Goal: Task Accomplishment & Management: Use online tool/utility

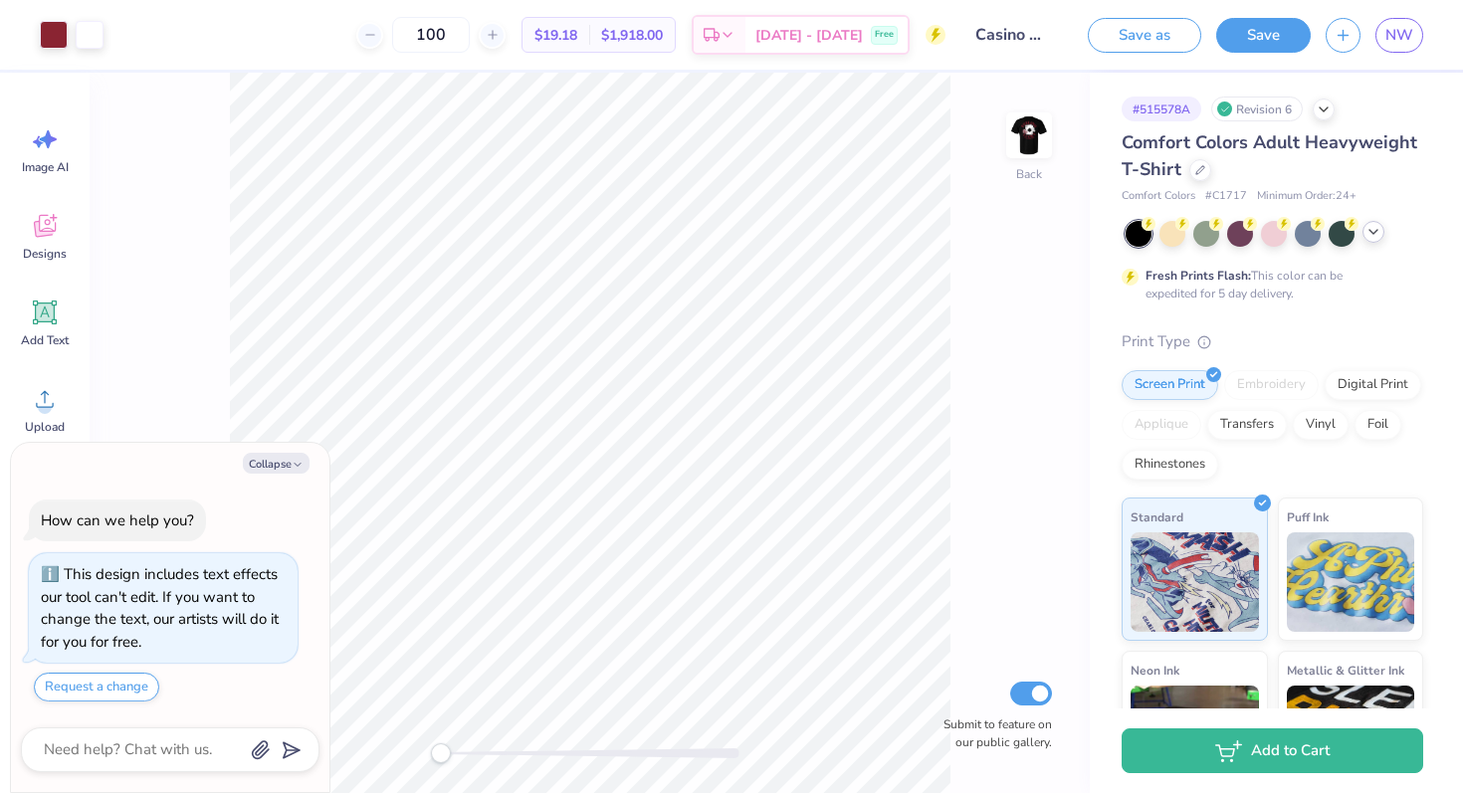
click at [1372, 233] on polyline at bounding box center [1373, 232] width 8 height 4
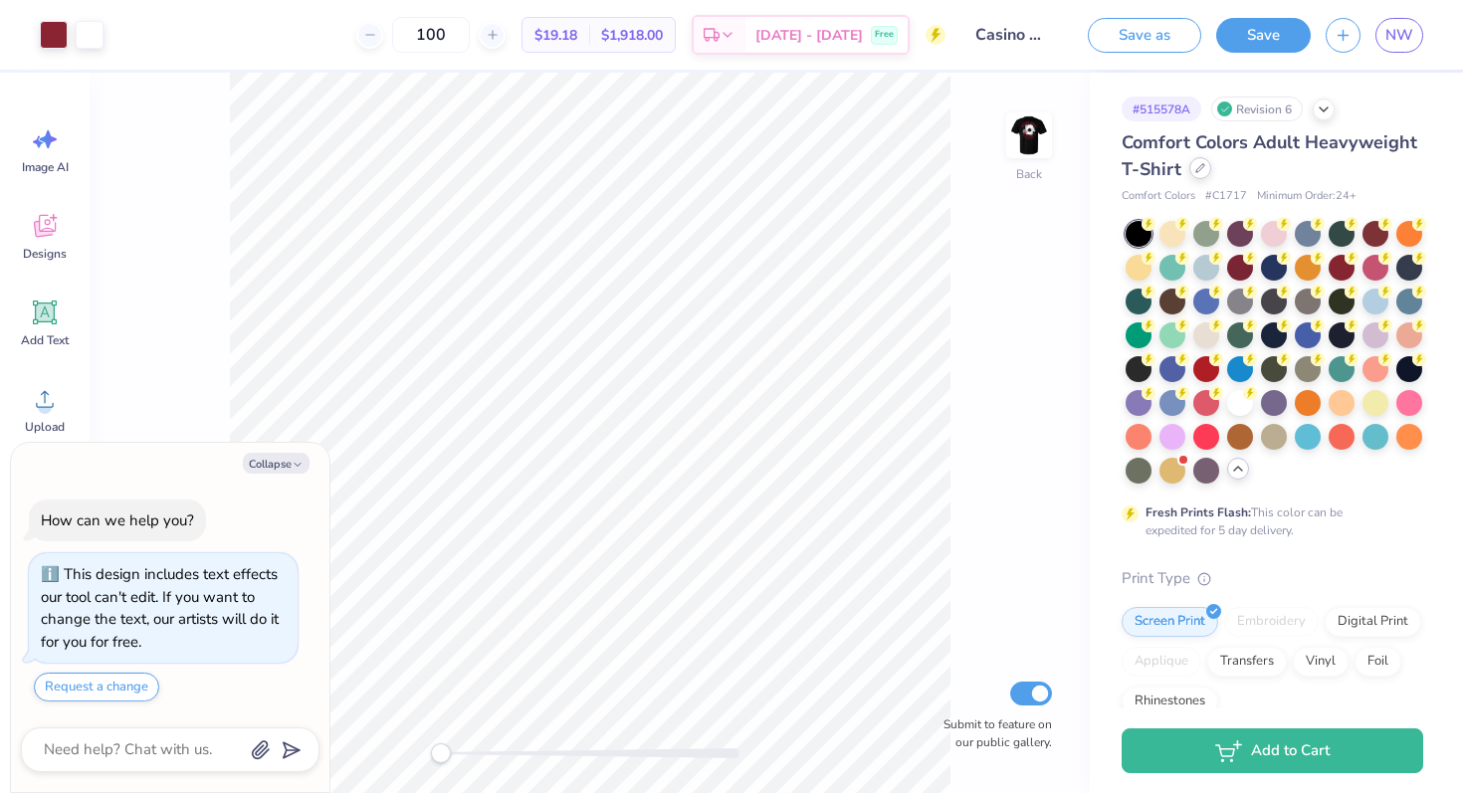
click at [1197, 167] on icon at bounding box center [1200, 168] width 8 height 8
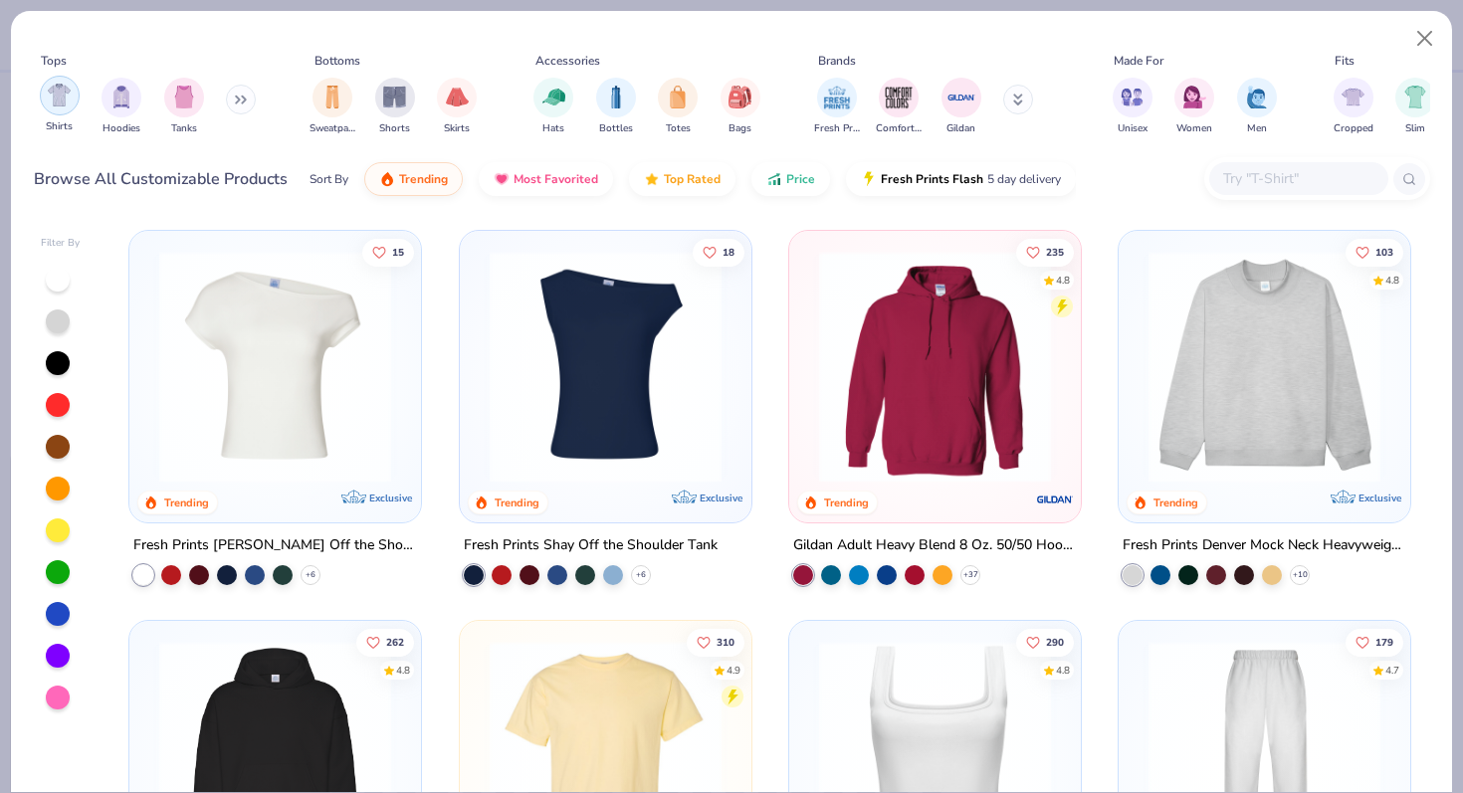
click at [71, 107] on div "filter for Shirts" at bounding box center [60, 96] width 40 height 40
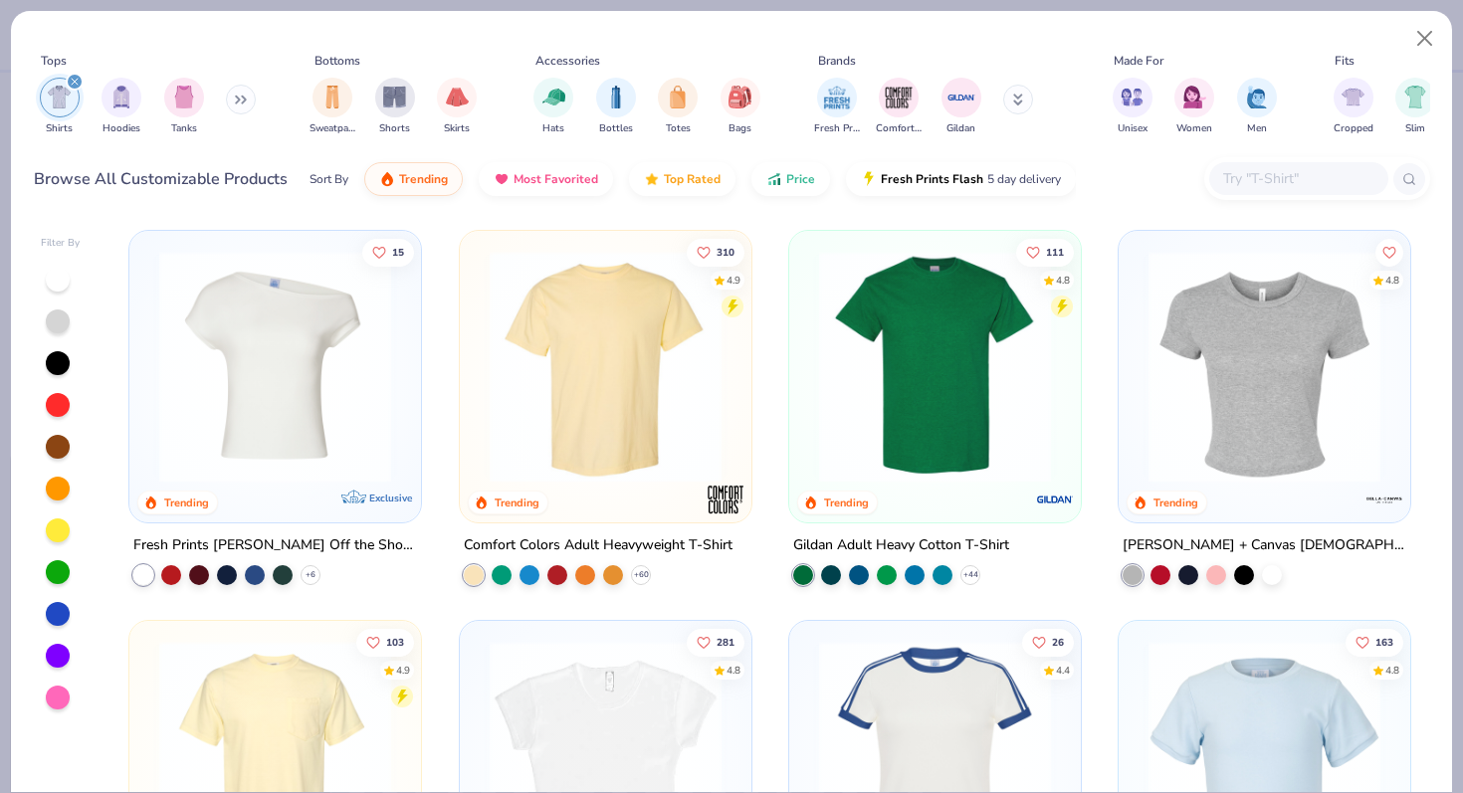
click at [872, 371] on img at bounding box center [935, 367] width 252 height 232
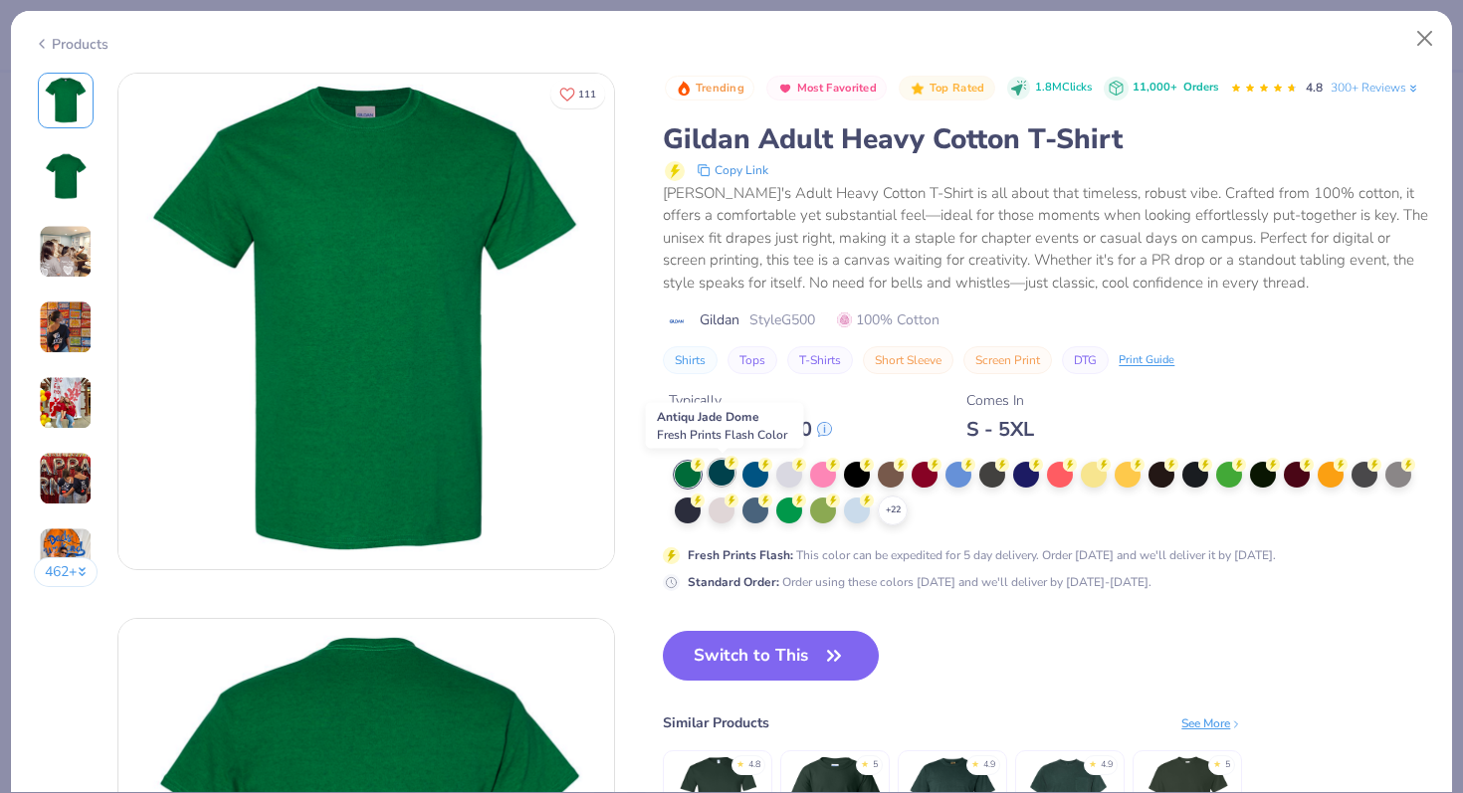
click at [726, 470] on div at bounding box center [722, 473] width 26 height 26
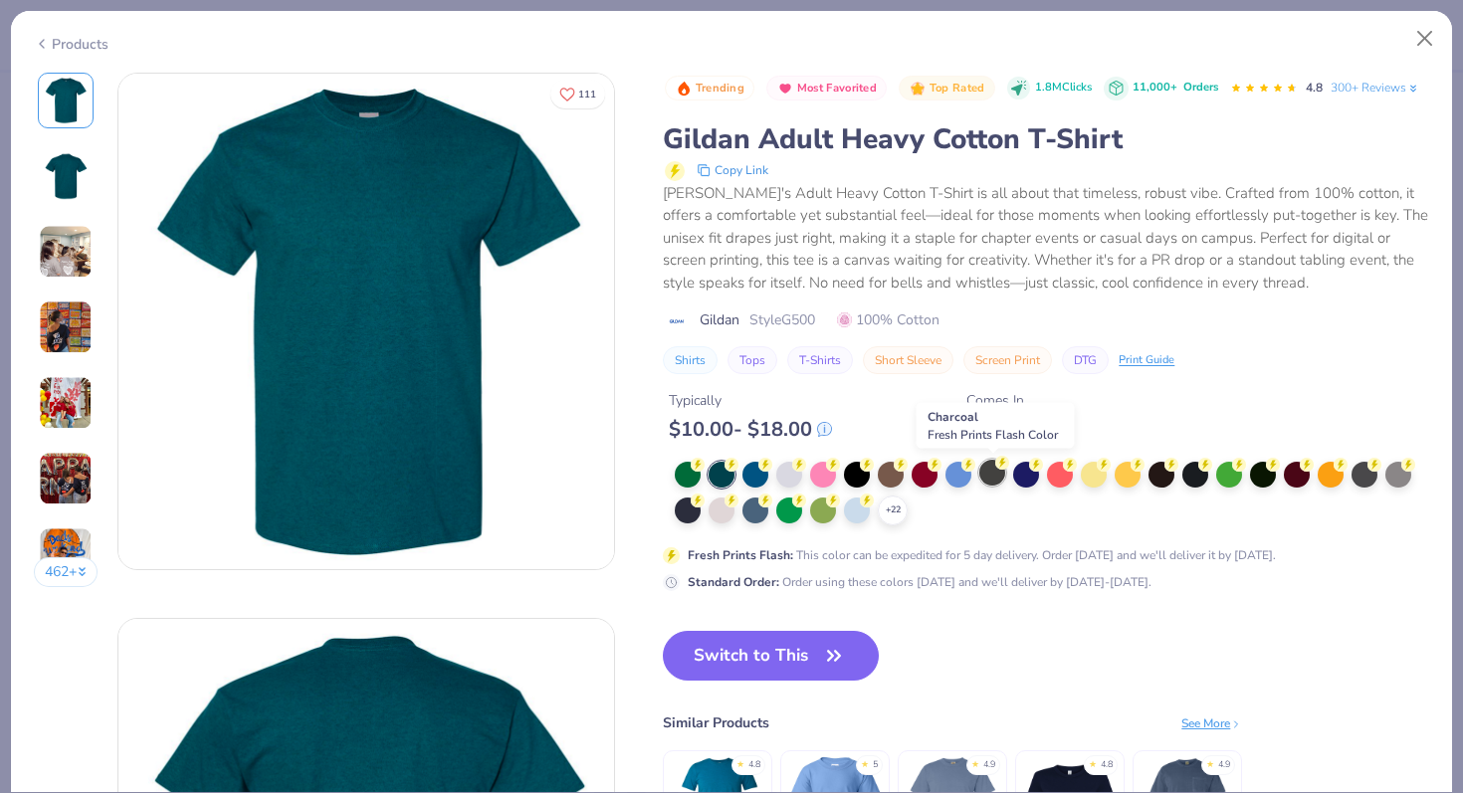
click at [996, 475] on div at bounding box center [992, 473] width 26 height 26
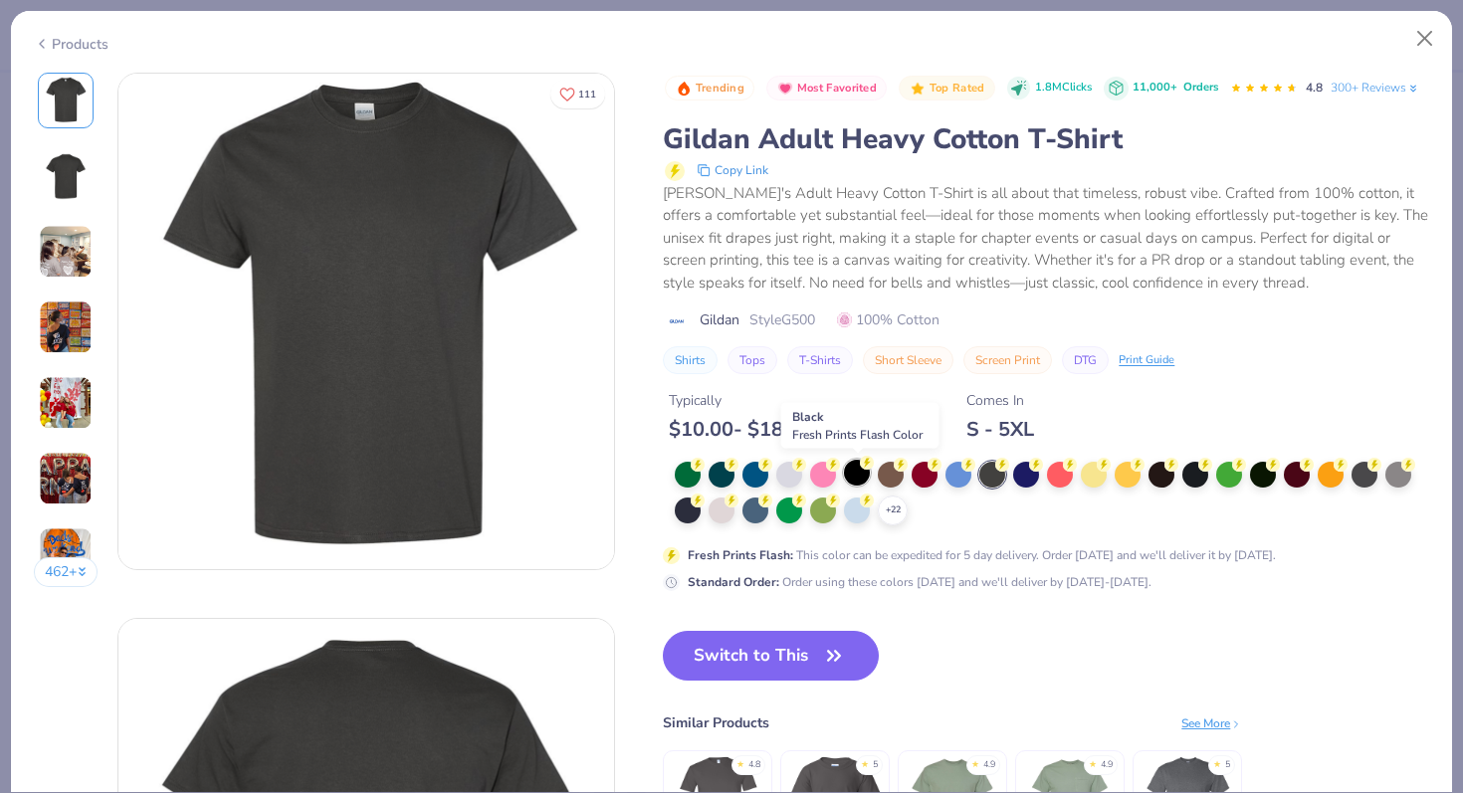
click at [856, 471] on div at bounding box center [857, 473] width 26 height 26
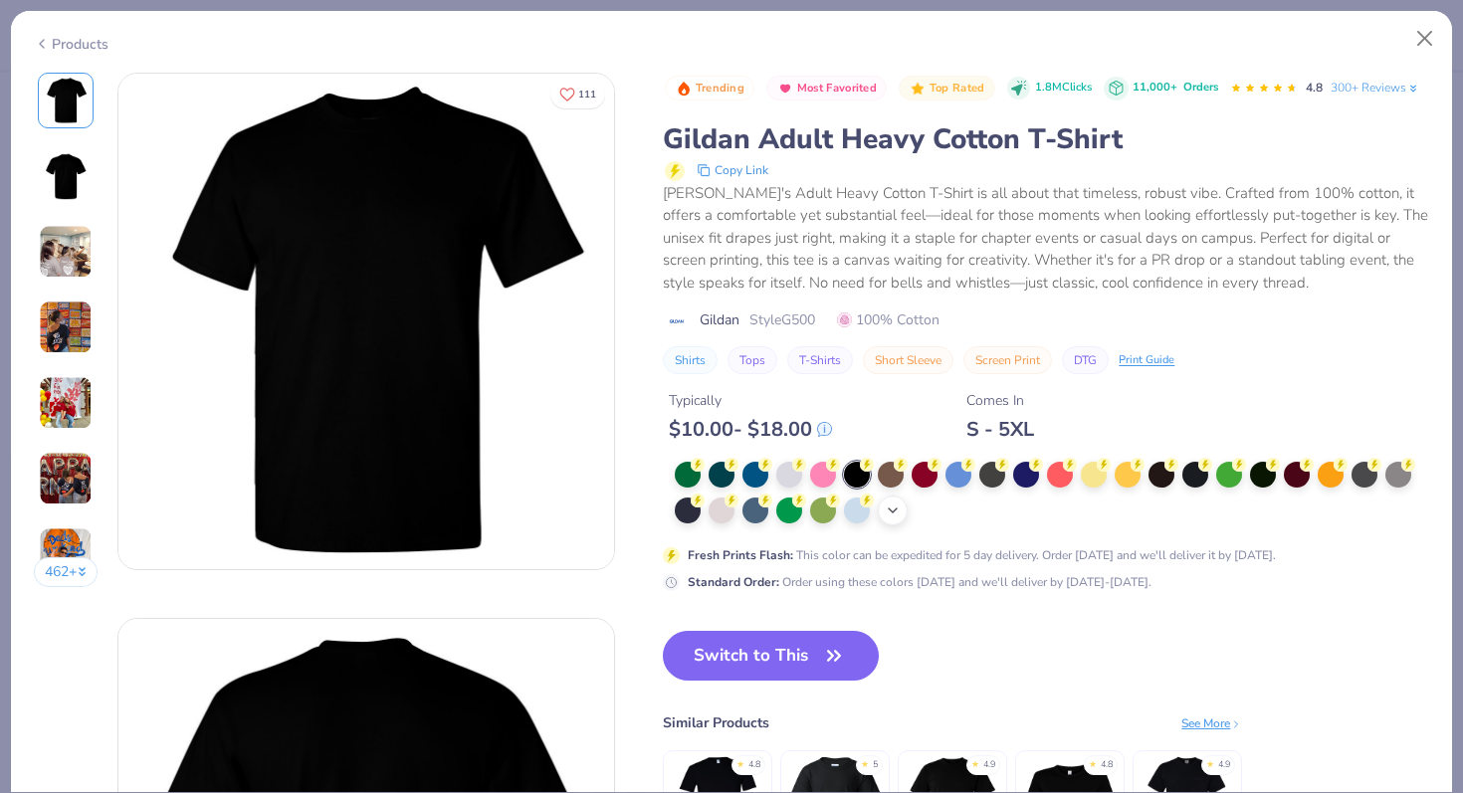
click at [898, 511] on icon at bounding box center [893, 511] width 16 height 16
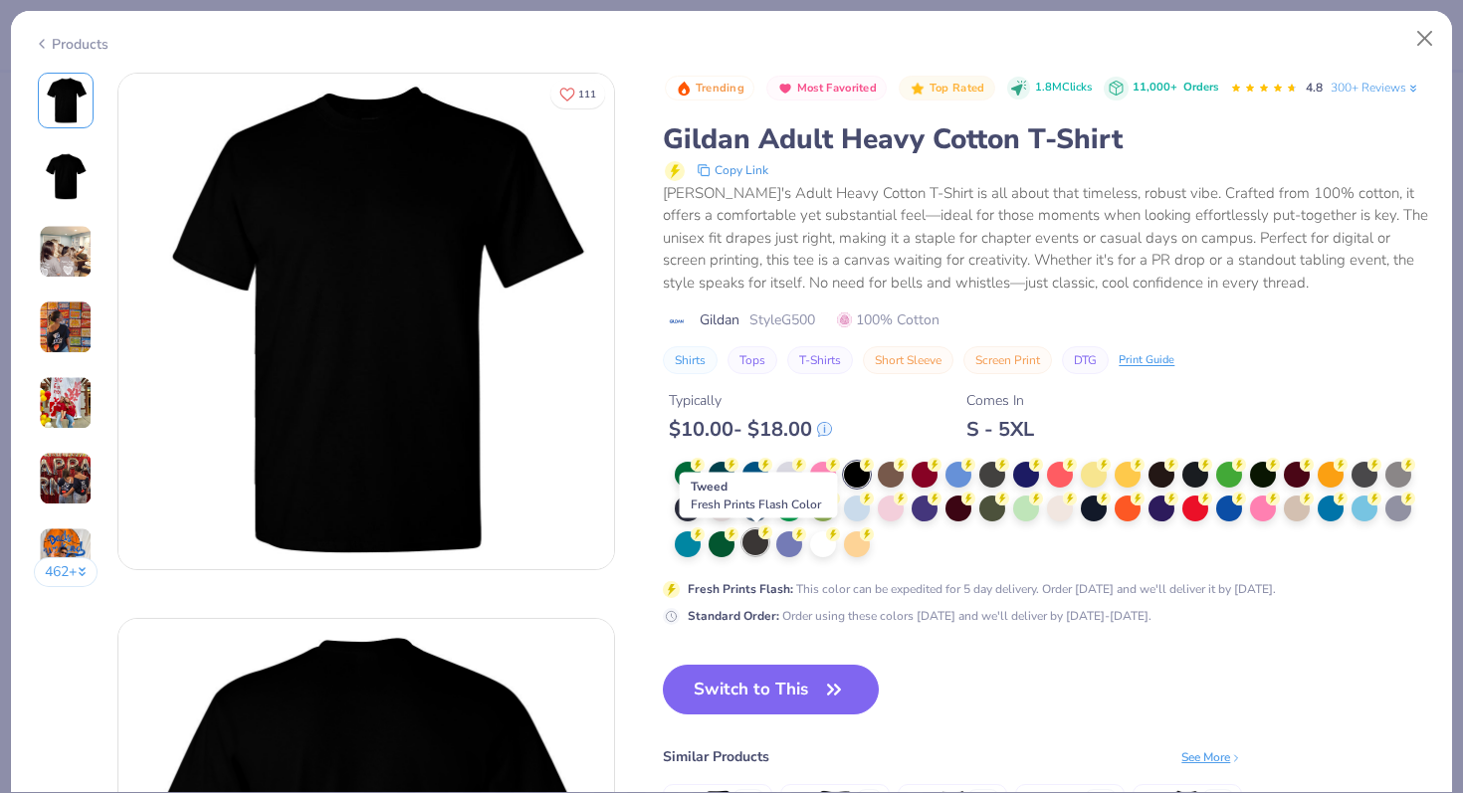
click at [753, 547] on div at bounding box center [755, 542] width 26 height 26
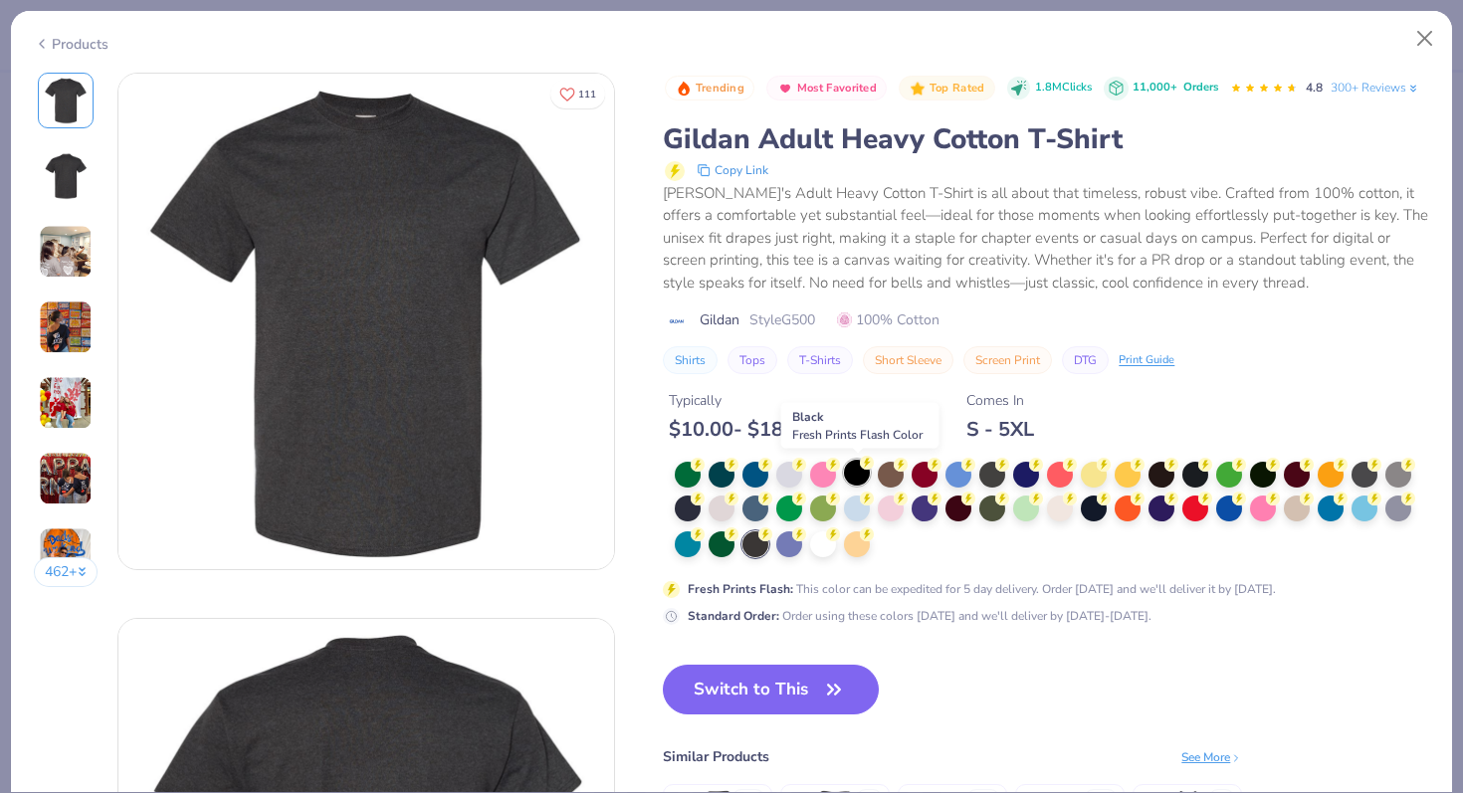
click at [854, 471] on div at bounding box center [857, 473] width 26 height 26
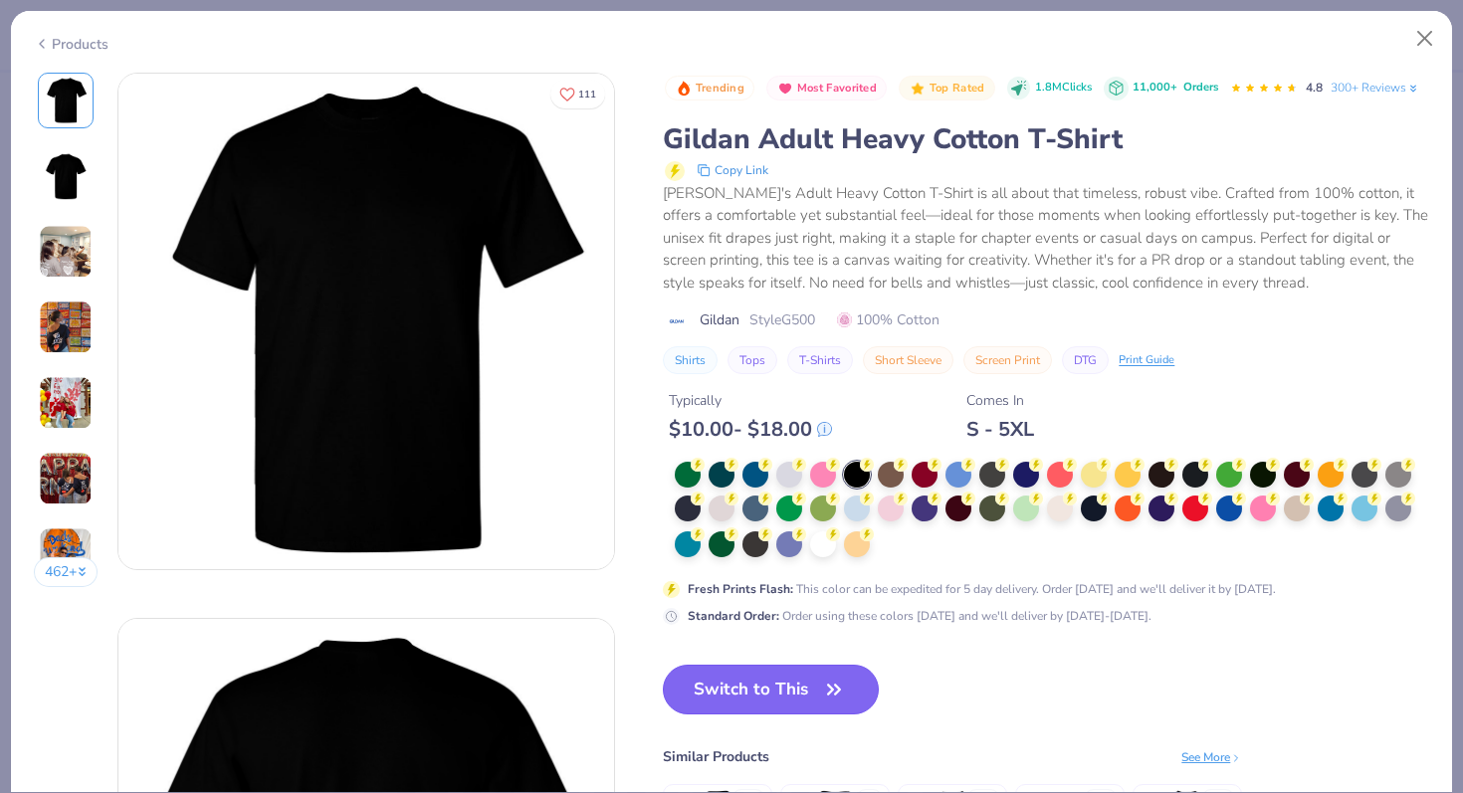
click at [795, 696] on button "Switch to This" at bounding box center [771, 690] width 216 height 50
type textarea "x"
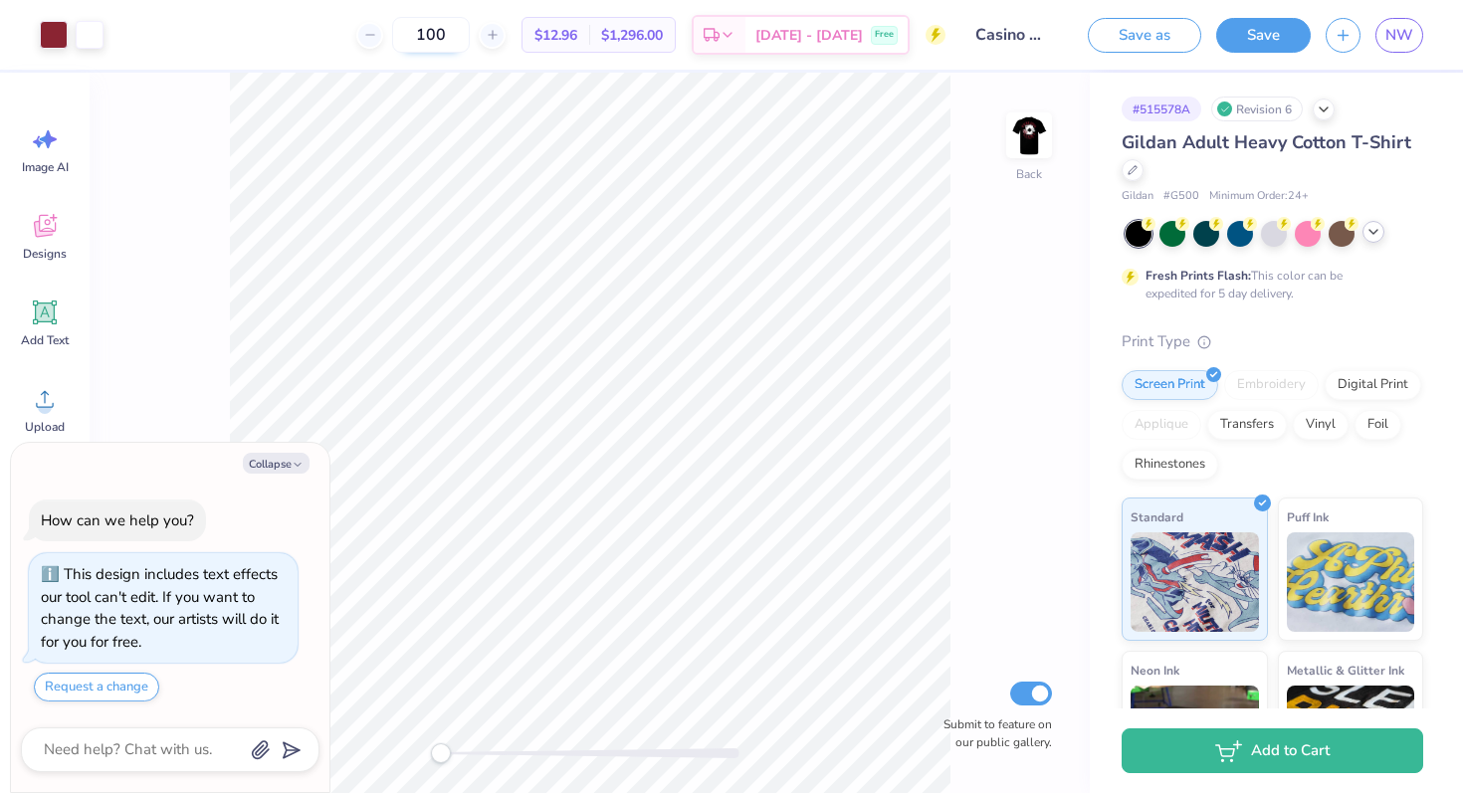
click at [470, 42] on input "100" at bounding box center [431, 35] width 78 height 36
drag, startPoint x: 481, startPoint y: 42, endPoint x: 445, endPoint y: 37, distance: 36.2
click at [445, 38] on input "100" at bounding box center [431, 35] width 78 height 36
type input "50"
click at [1039, 140] on img at bounding box center [1029, 136] width 80 height 80
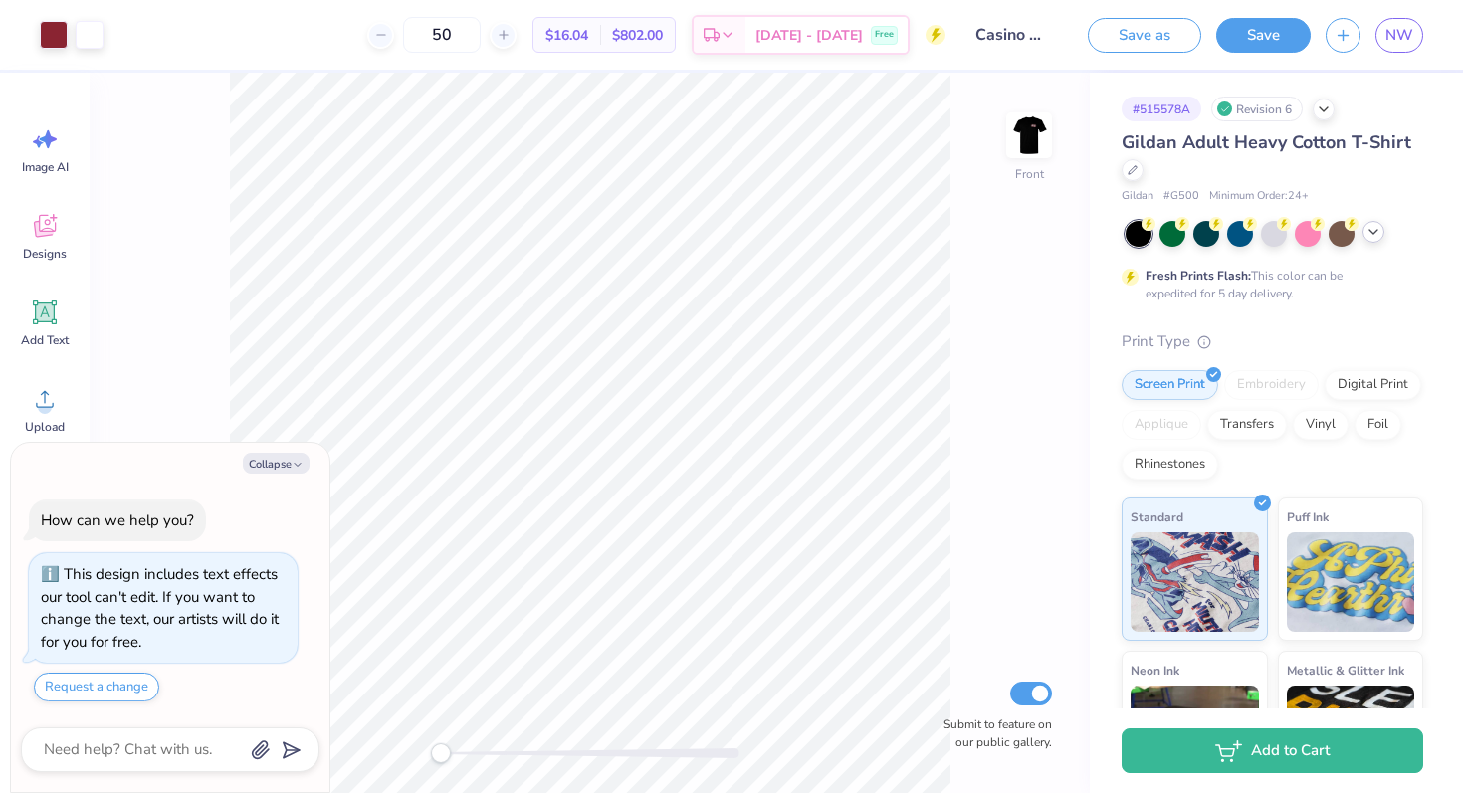
click at [956, 205] on div "Front Submit to feature on our public gallery." at bounding box center [590, 433] width 1000 height 720
click at [1021, 161] on div at bounding box center [1029, 136] width 92 height 92
click at [960, 236] on div "Back Submit to feature on our public gallery." at bounding box center [590, 433] width 1000 height 720
click at [1143, 29] on button "Save as" at bounding box center [1144, 32] width 113 height 35
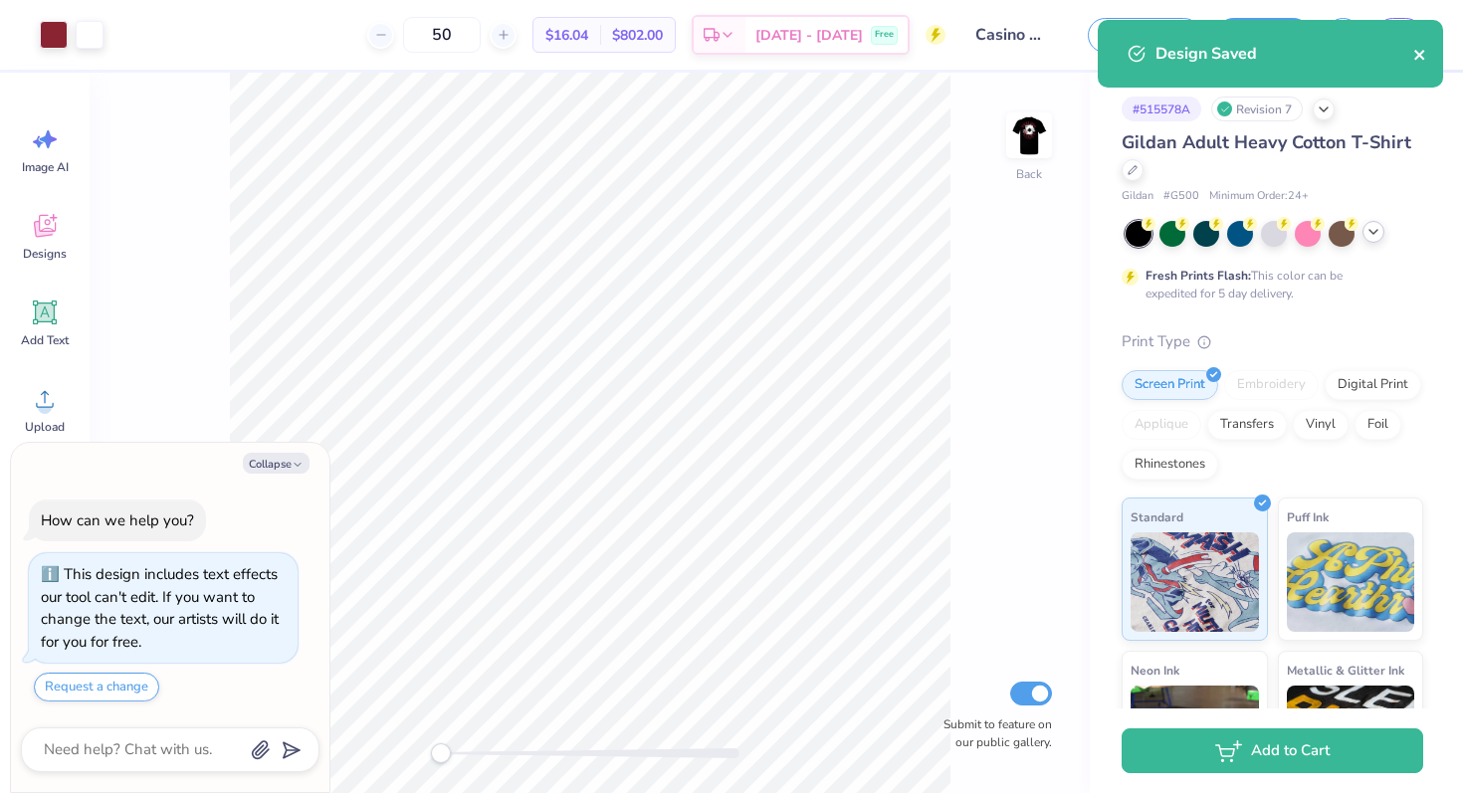
click at [1417, 61] on icon "close" at bounding box center [1420, 55] width 14 height 16
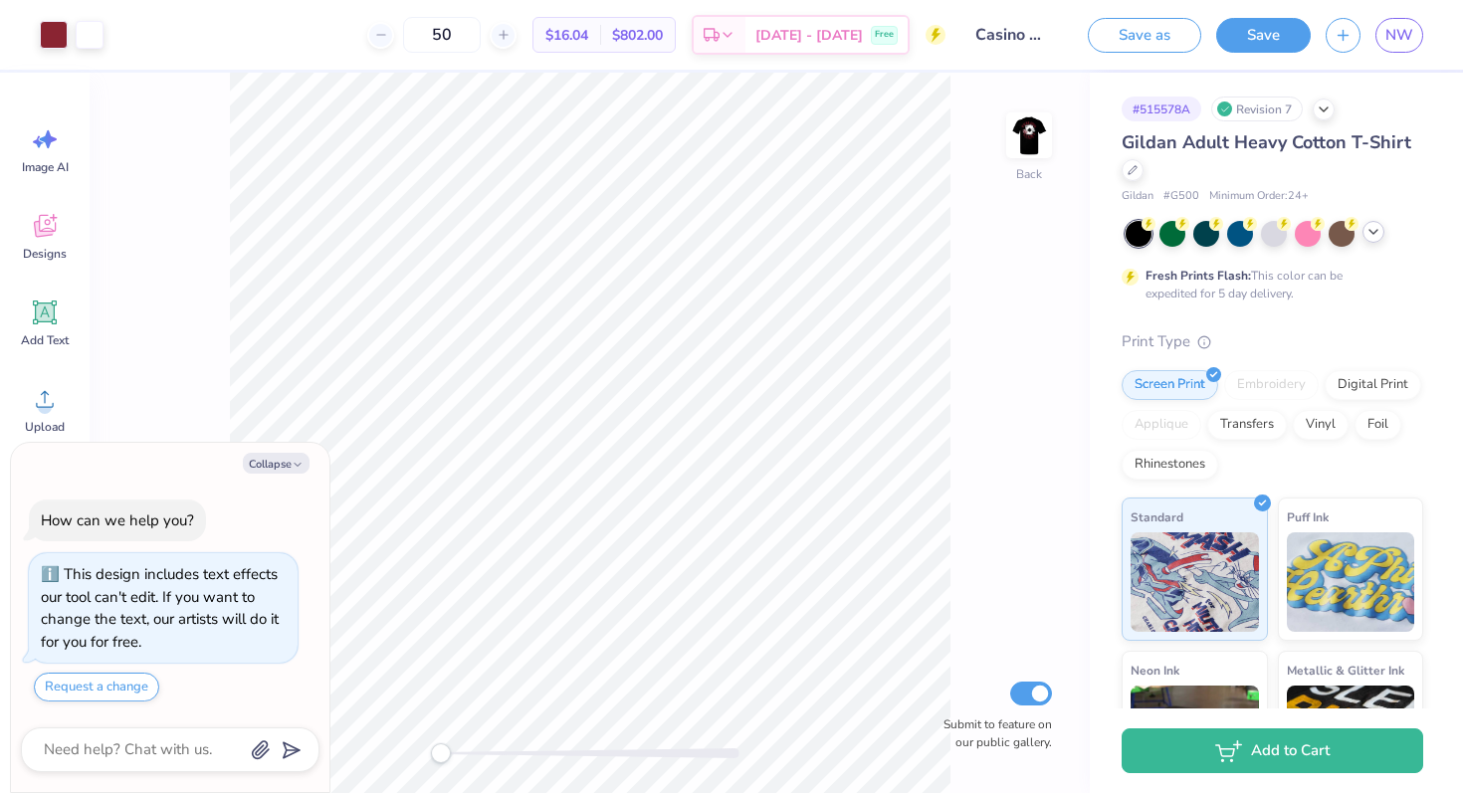
type textarea "x"
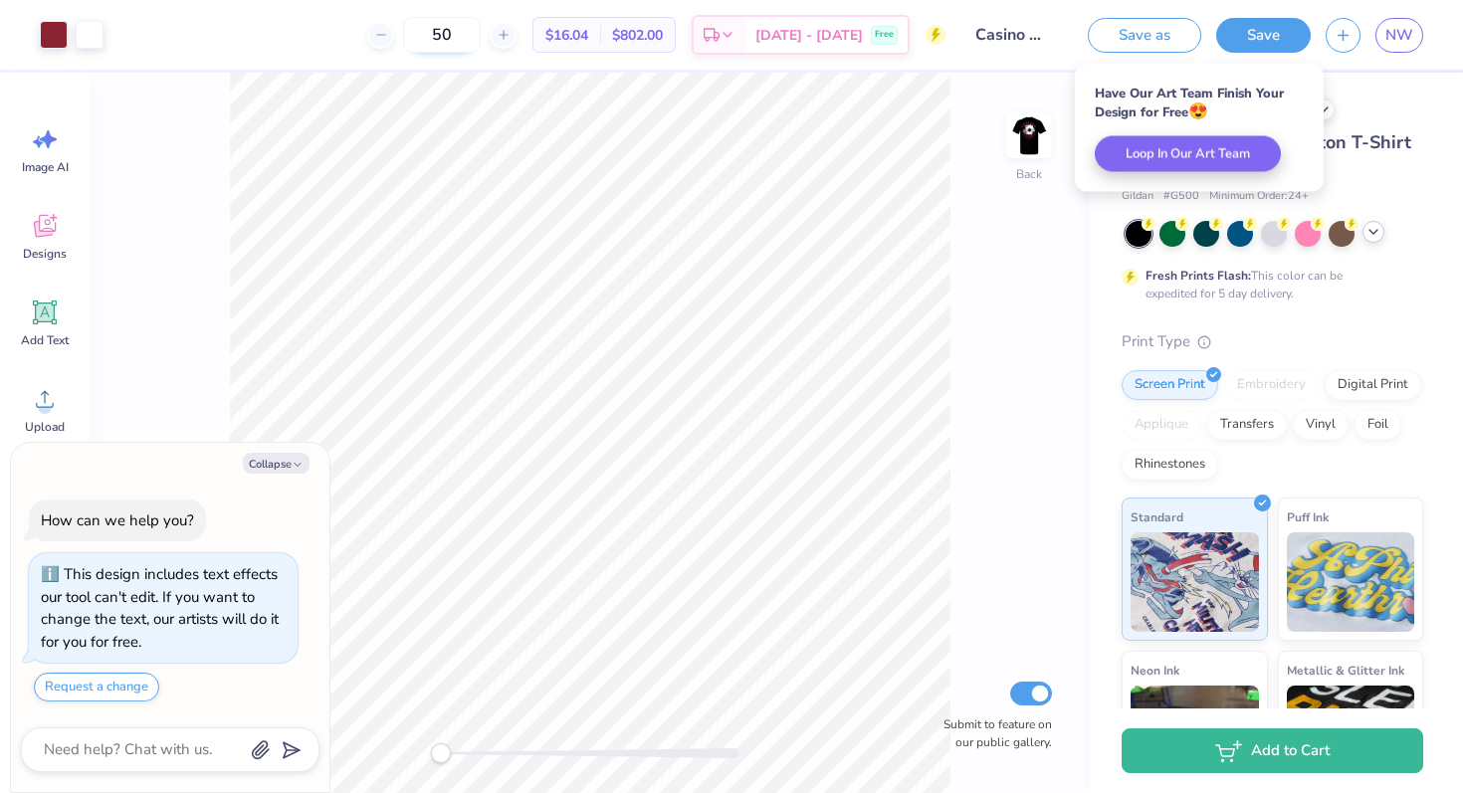
click at [481, 31] on input "50" at bounding box center [442, 35] width 78 height 36
type input "5"
type textarea "x"
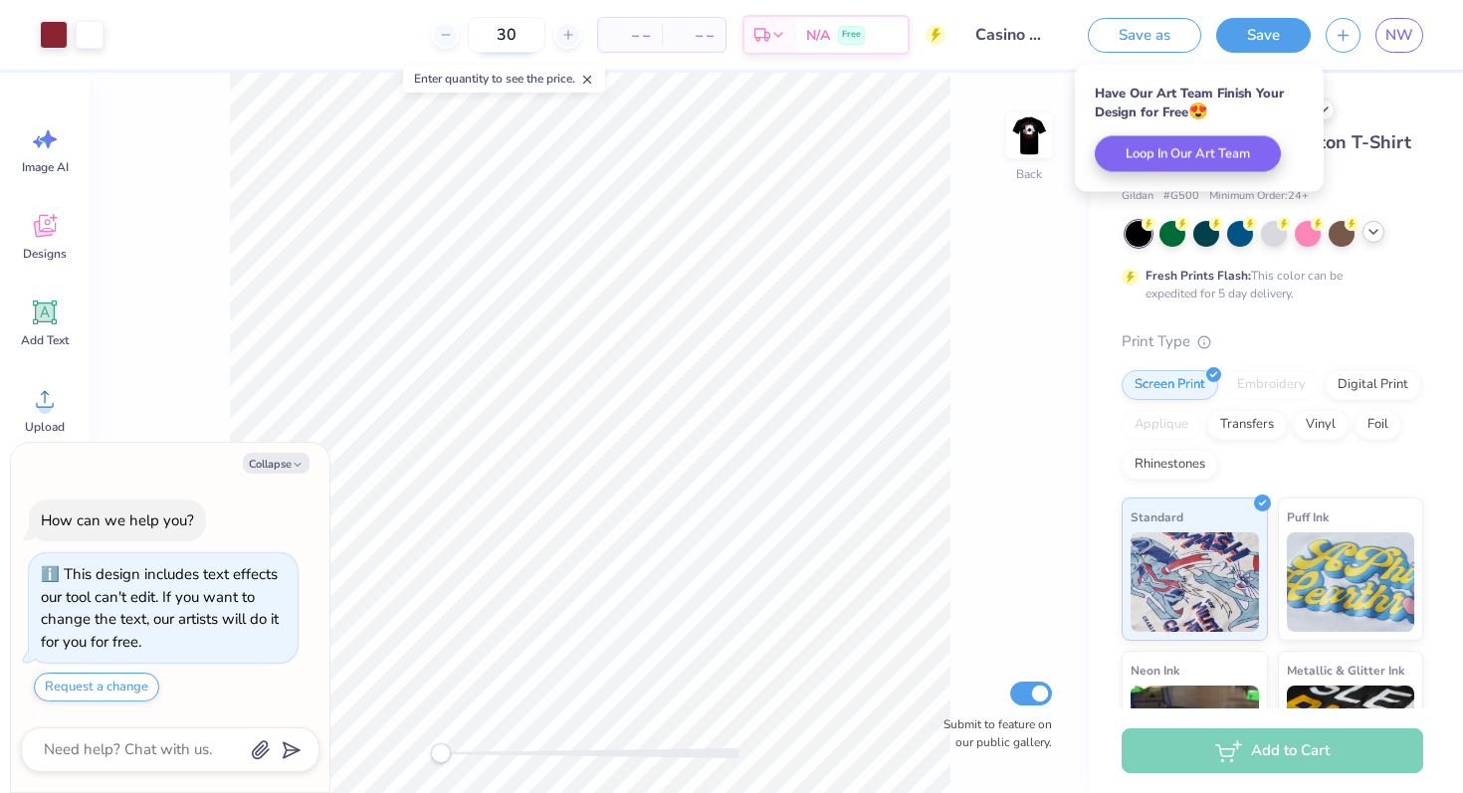
type input "30"
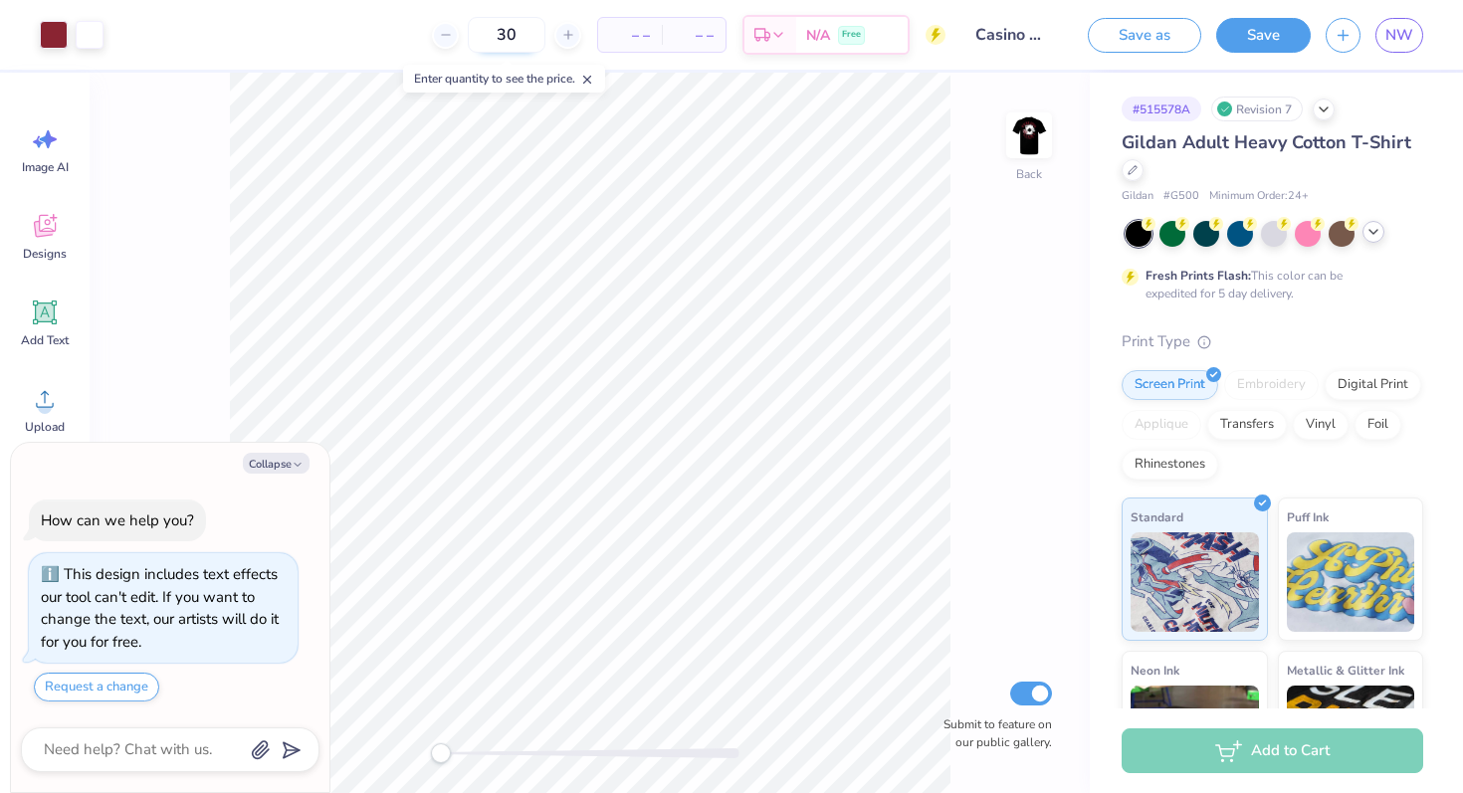
type textarea "x"
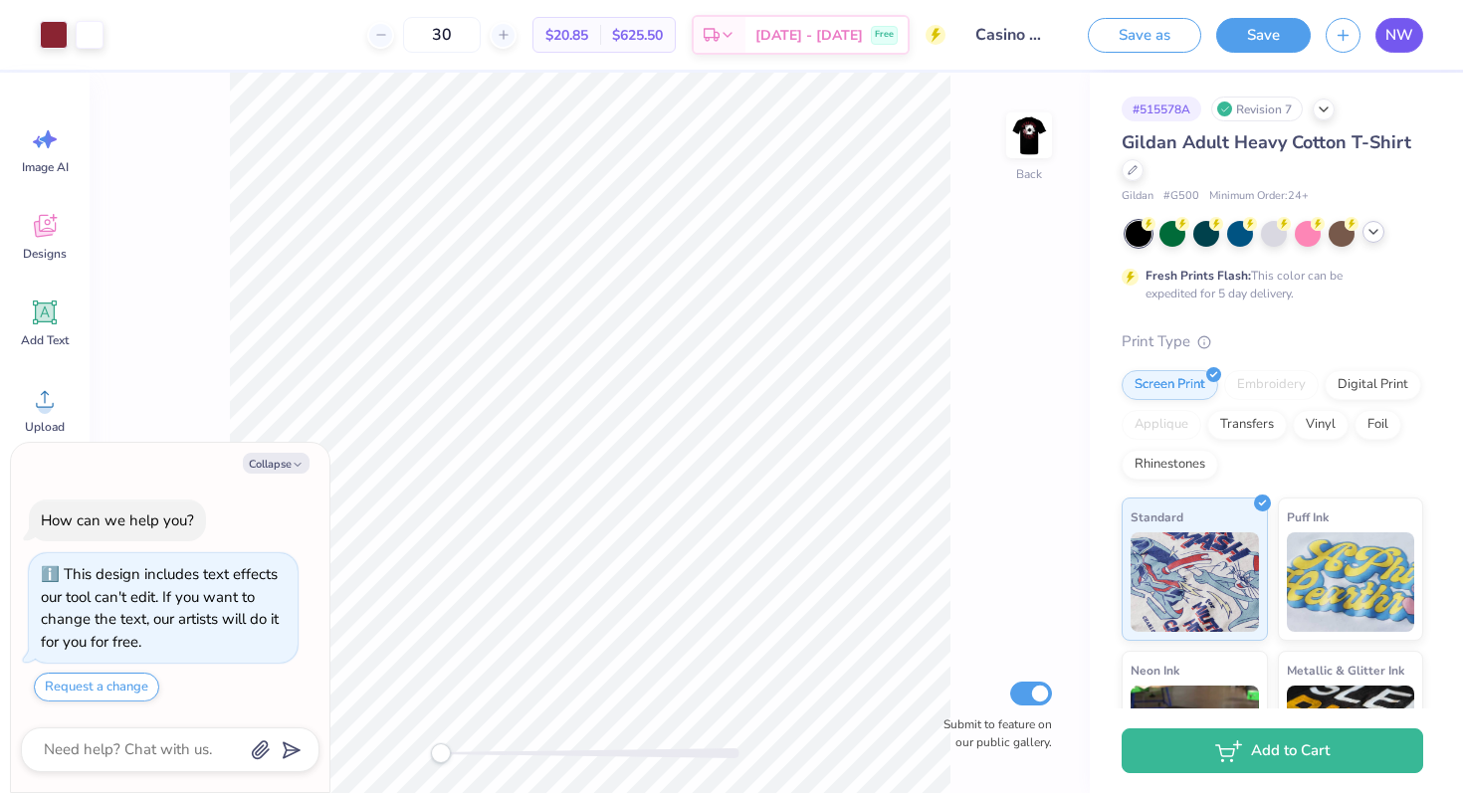
click at [1390, 37] on span "NW" at bounding box center [1399, 35] width 28 height 23
